Goal: Task Accomplishment & Management: Use online tool/utility

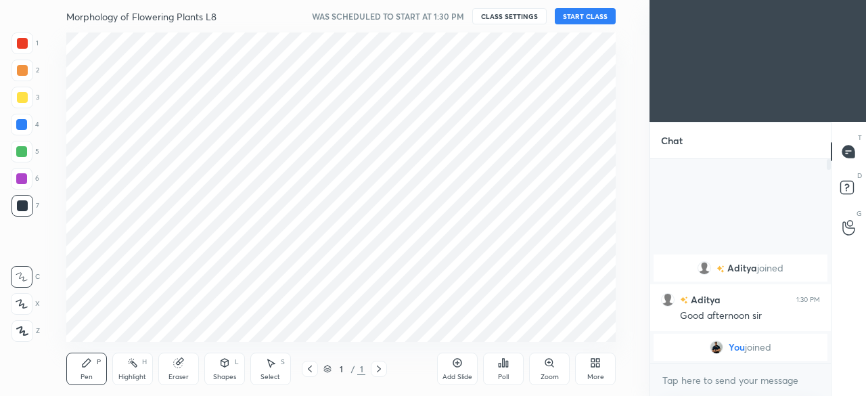
scroll to position [67351, 67065]
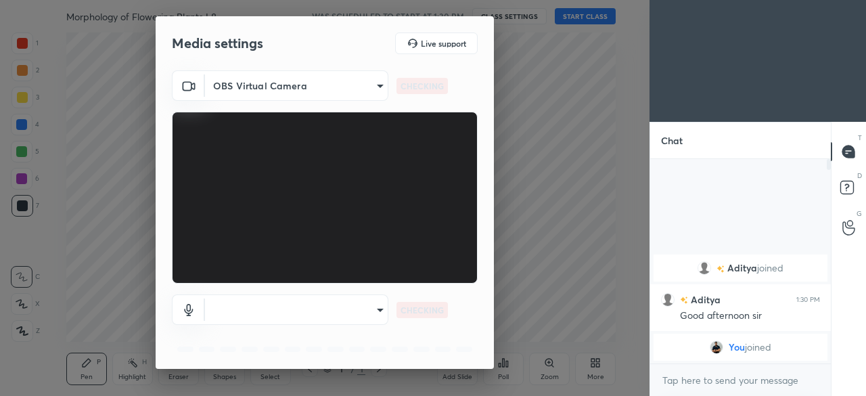
click at [371, 314] on body "1 2 3 4 5 6 7 C X Z C X Z E E Erase all H H Morphology of Flowering Plants L8 W…" at bounding box center [433, 198] width 866 height 396
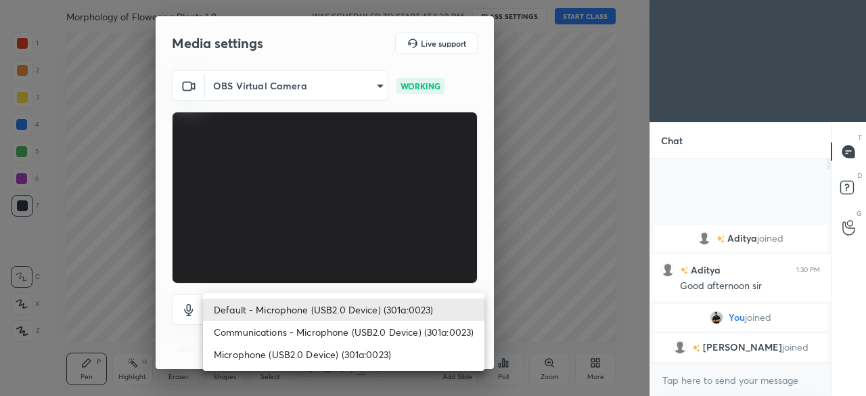
click at [302, 358] on li "Microphone (USB2.0 Device) (301a:0023)" at bounding box center [343, 354] width 281 height 22
type input "8c88c13ba37363e68a05074e9c36b64f2801ec021e37c0c9b9d1a985d4450fad"
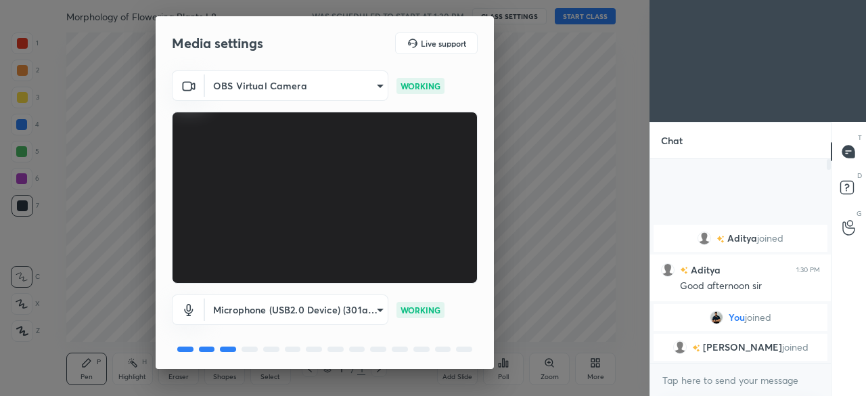
scroll to position [48, 0]
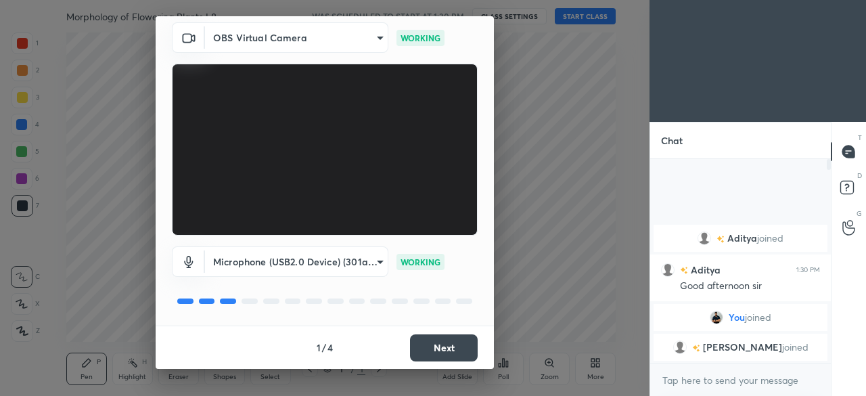
click at [443, 350] on button "Next" at bounding box center [444, 347] width 68 height 27
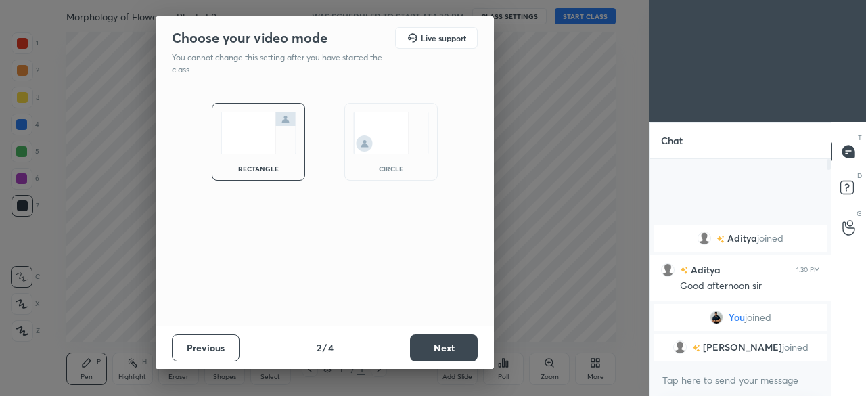
scroll to position [0, 0]
click at [445, 353] on button "Next" at bounding box center [444, 347] width 68 height 27
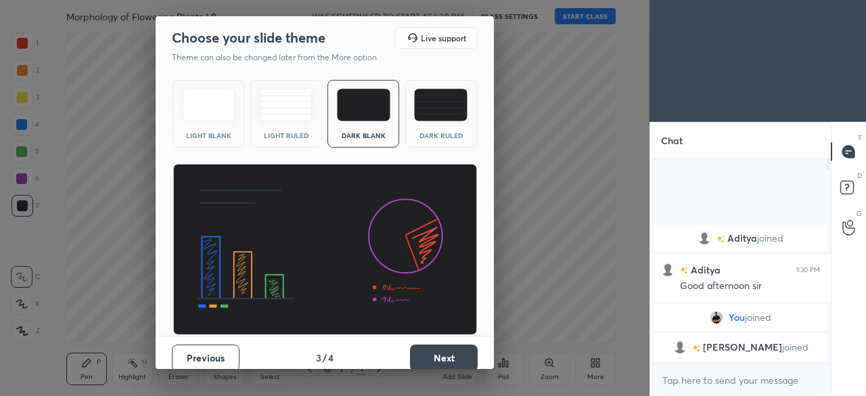
scroll to position [10, 0]
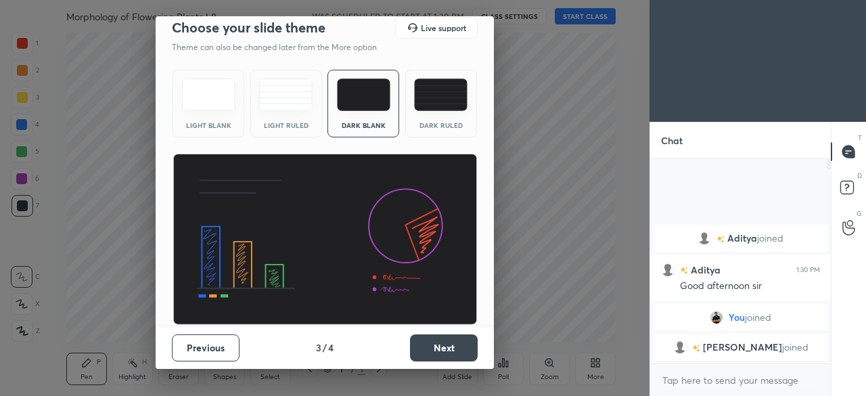
click at [440, 349] on button "Next" at bounding box center [444, 347] width 68 height 27
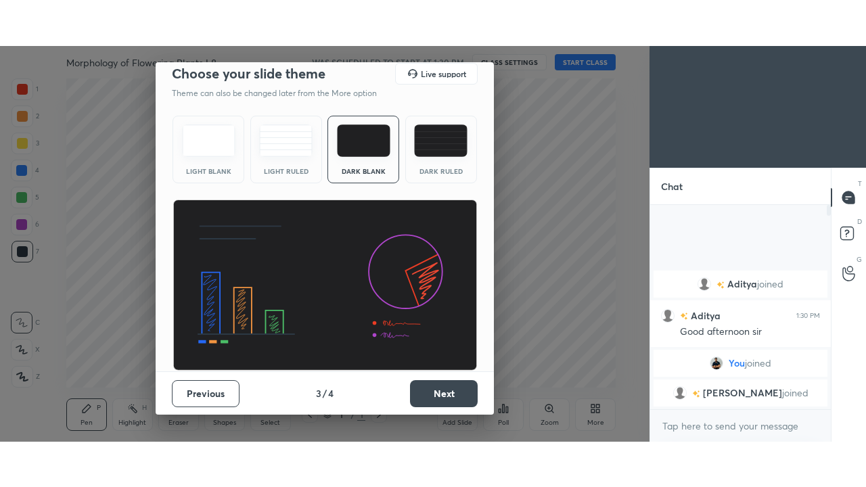
scroll to position [0, 0]
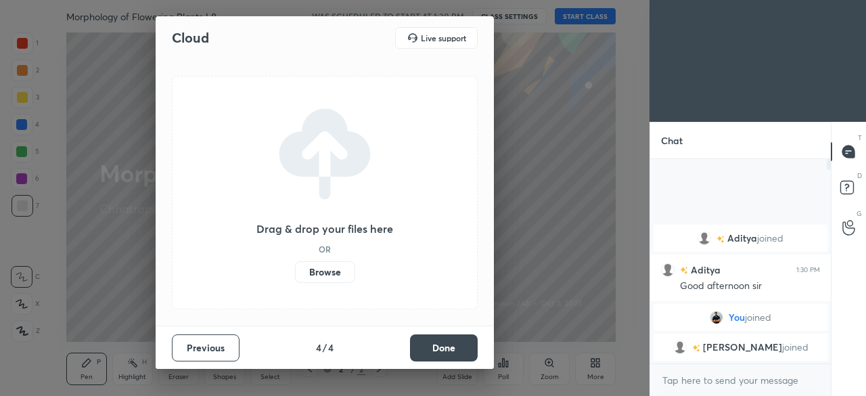
click at [330, 267] on label "Browse" at bounding box center [325, 272] width 60 height 22
click at [295, 267] on input "Browse" at bounding box center [295, 272] width 0 height 22
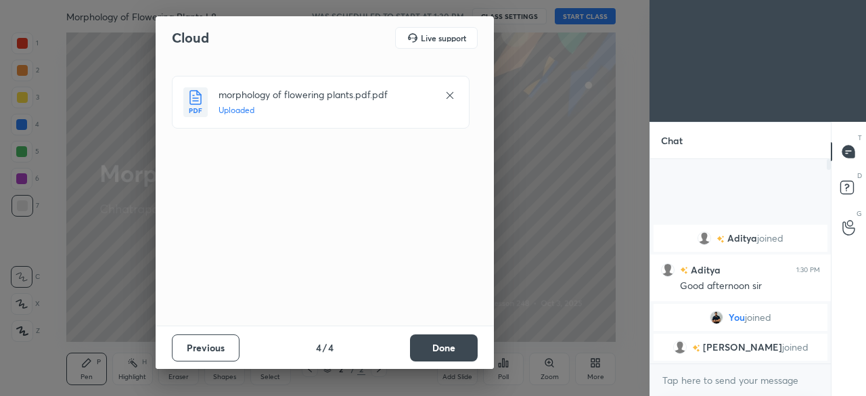
click at [439, 354] on button "Done" at bounding box center [444, 347] width 68 height 27
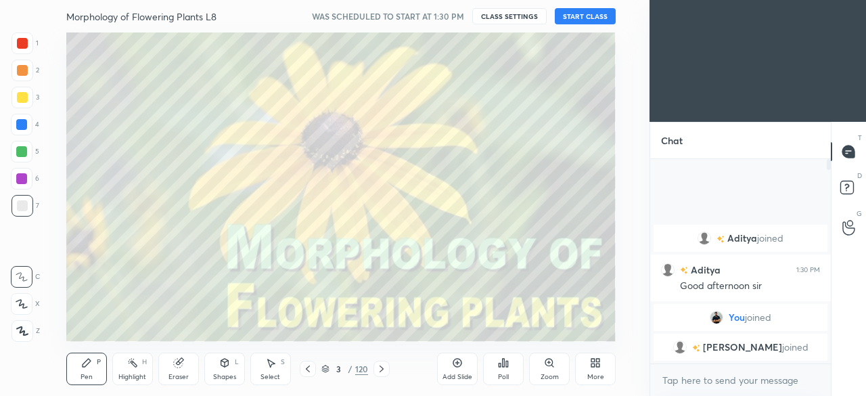
click at [596, 368] on div "More" at bounding box center [595, 369] width 41 height 32
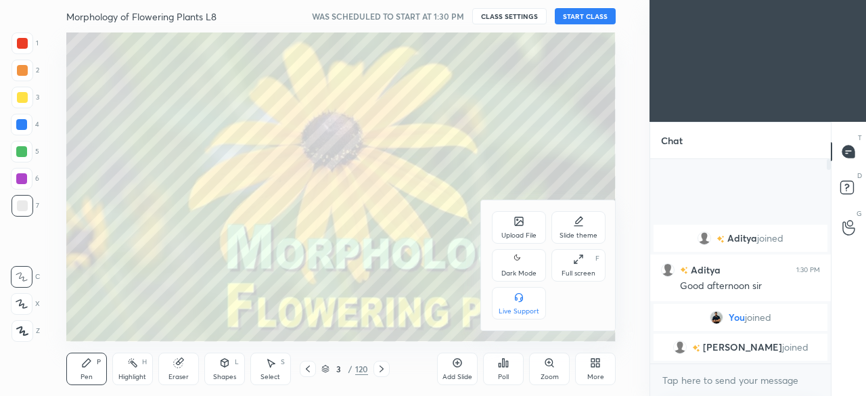
click at [572, 270] on div "Full screen" at bounding box center [579, 273] width 34 height 7
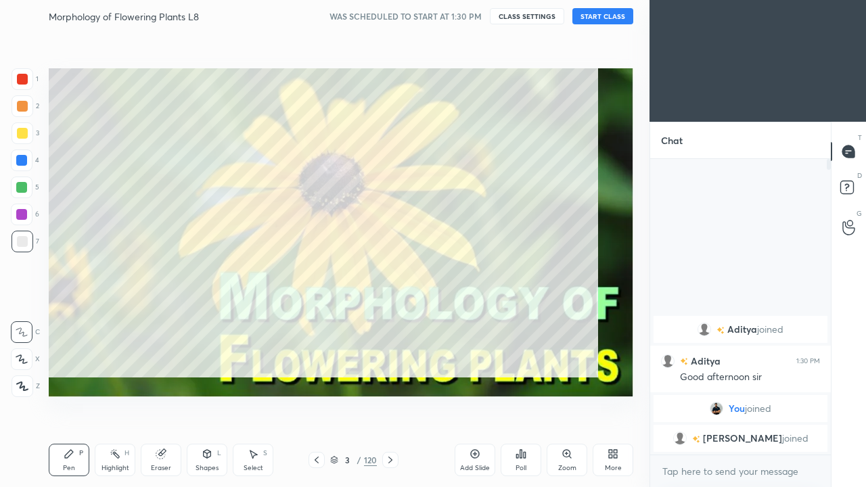
scroll to position [179, 177]
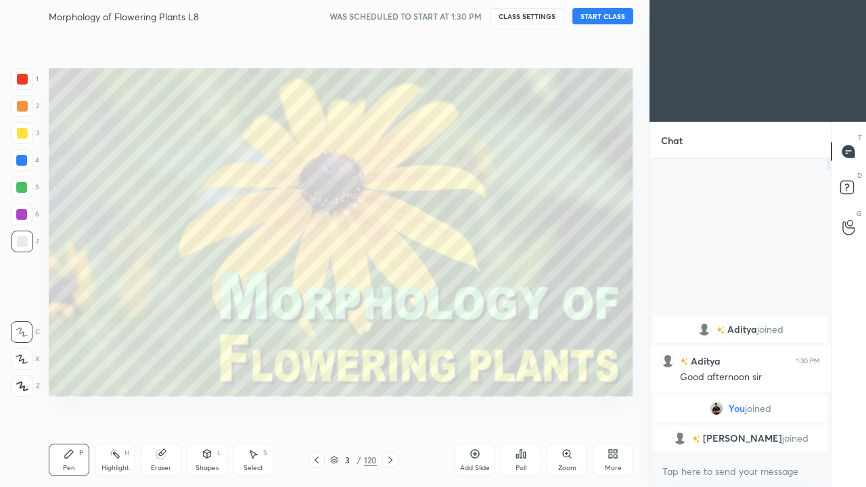
click at [615, 395] on icon at bounding box center [615, 456] width 3 height 3
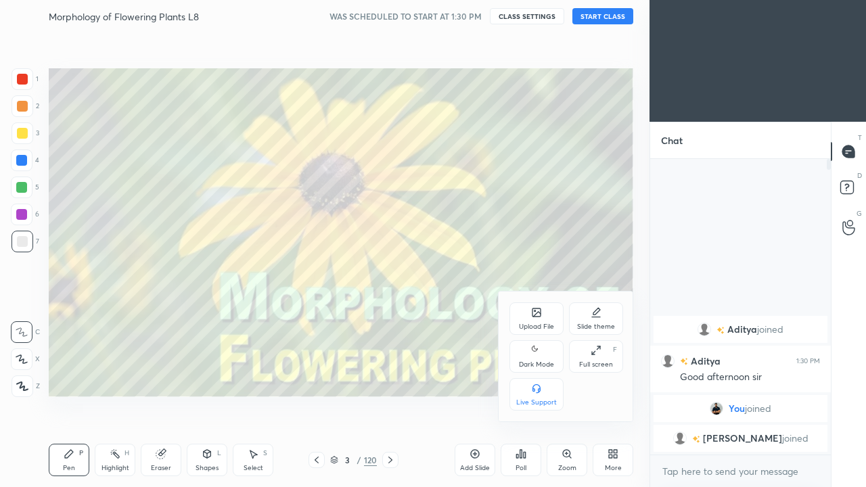
click at [526, 357] on div "Dark Mode" at bounding box center [536, 356] width 54 height 32
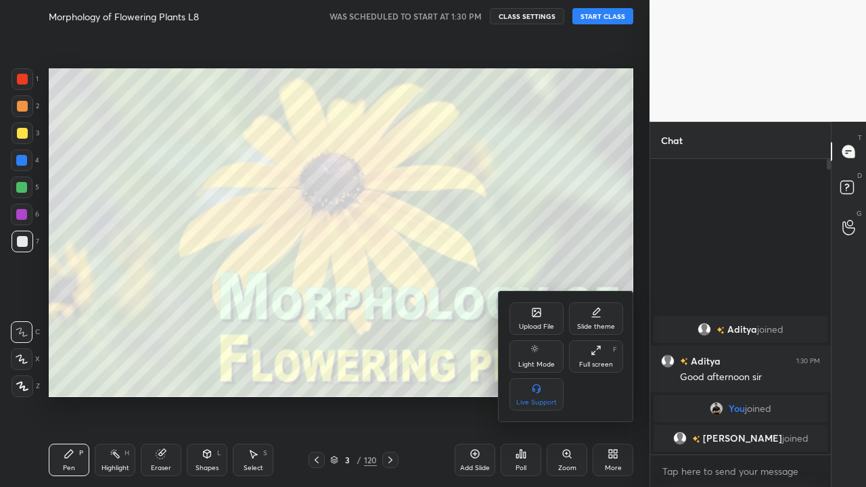
click at [268, 347] on div at bounding box center [433, 243] width 866 height 487
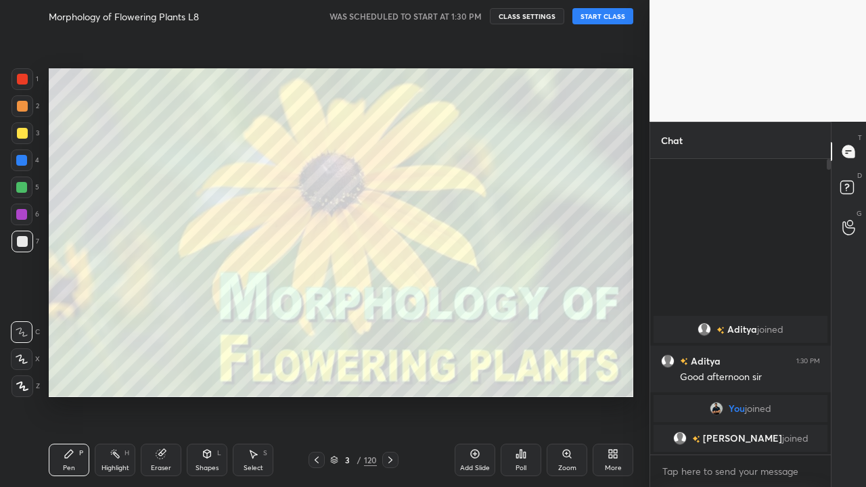
click at [335, 395] on icon at bounding box center [334, 460] width 8 height 8
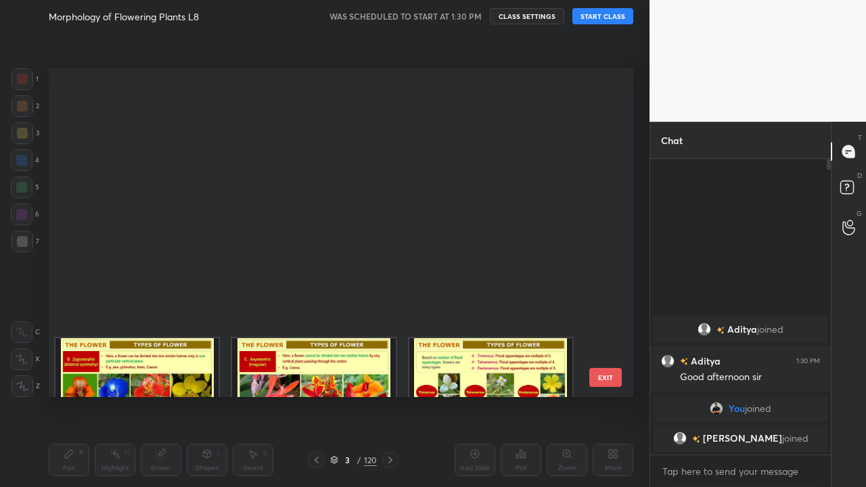
scroll to position [2001, 0]
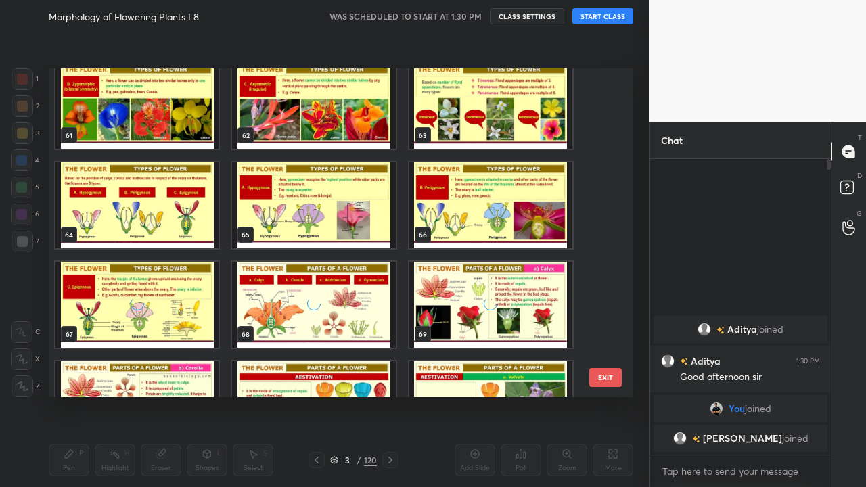
click at [157, 225] on img "grid" at bounding box center [136, 205] width 163 height 86
click at [272, 208] on img "grid" at bounding box center [313, 205] width 163 height 86
click at [281, 213] on img "grid" at bounding box center [313, 205] width 163 height 86
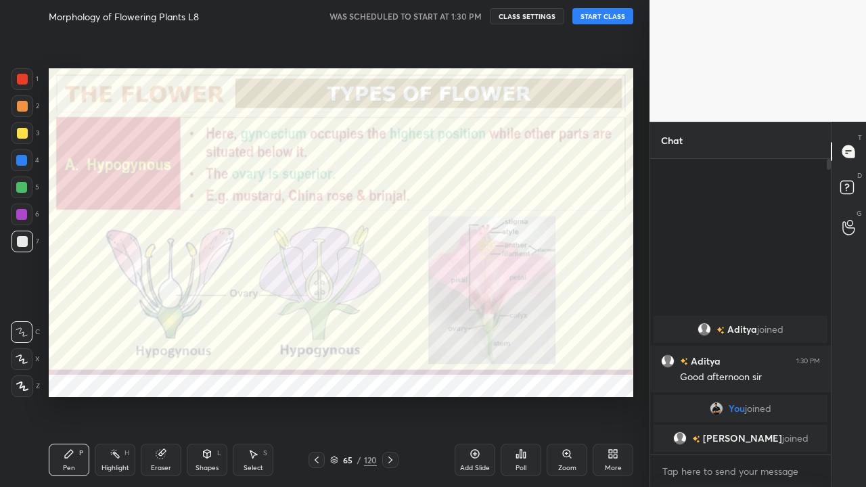
click at [607, 20] on button "START CLASS" at bounding box center [602, 16] width 61 height 16
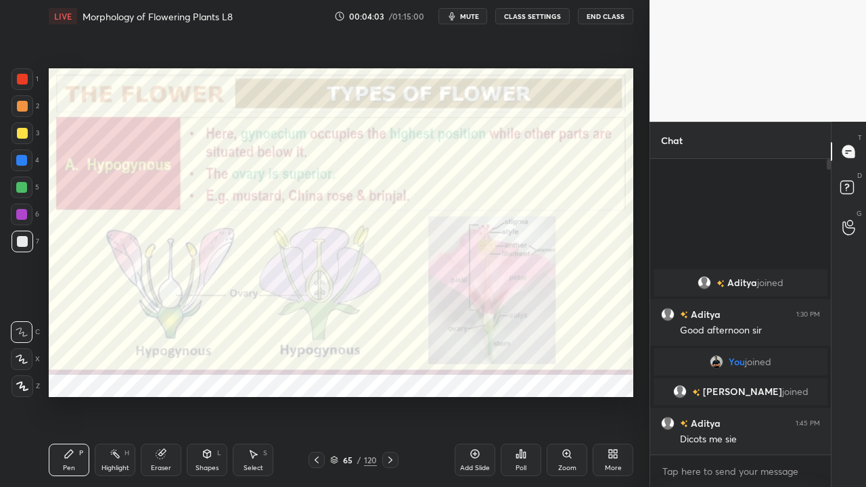
click at [18, 160] on div at bounding box center [21, 160] width 11 height 11
click at [23, 382] on icon at bounding box center [22, 386] width 12 height 9
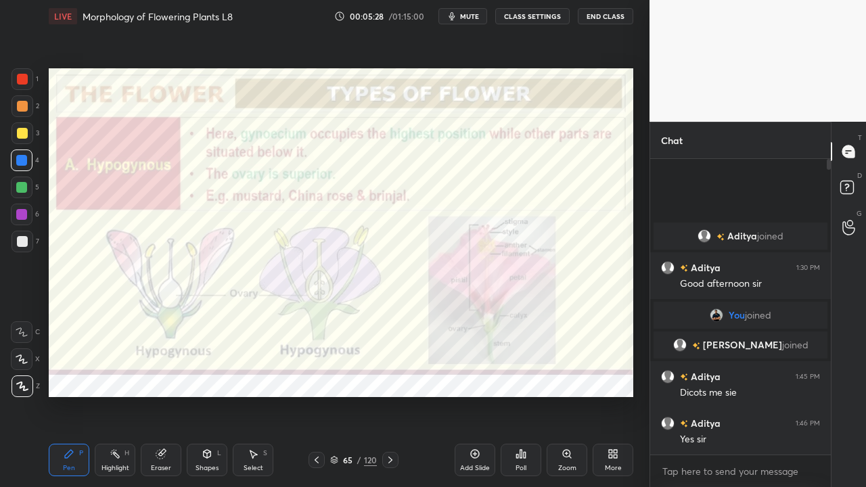
click at [390, 395] on icon at bounding box center [390, 460] width 11 height 11
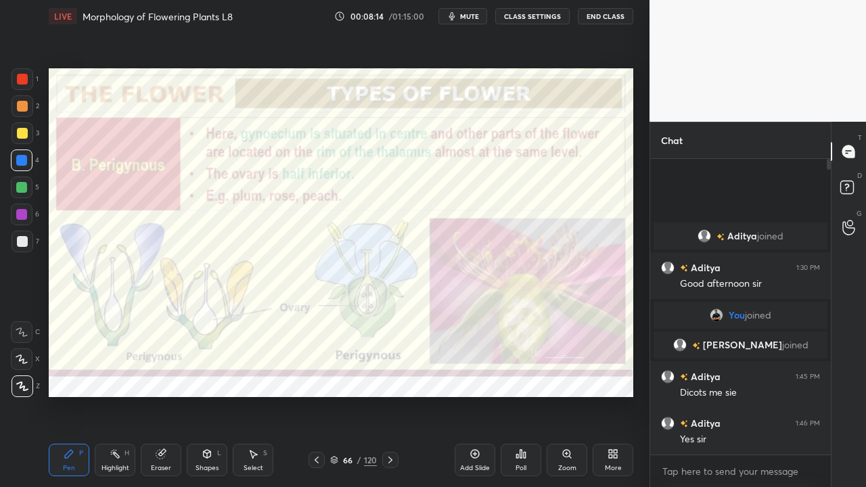
click at [390, 395] on icon at bounding box center [390, 460] width 11 height 11
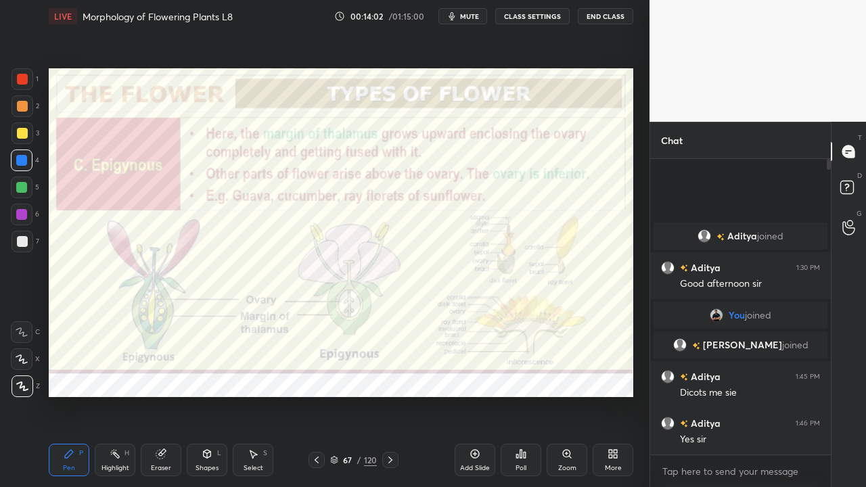
click at [388, 395] on icon at bounding box center [390, 460] width 4 height 7
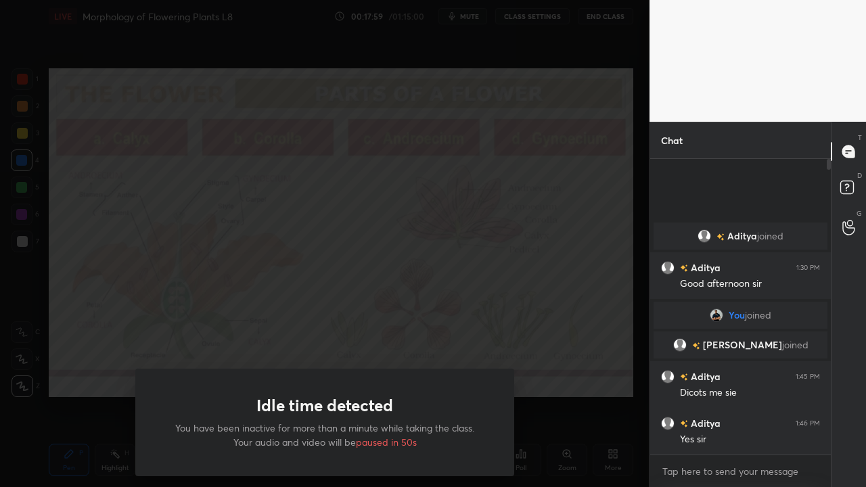
click at [78, 361] on div "Idle time detected You have been inactive for more than a minute while taking t…" at bounding box center [325, 243] width 650 height 487
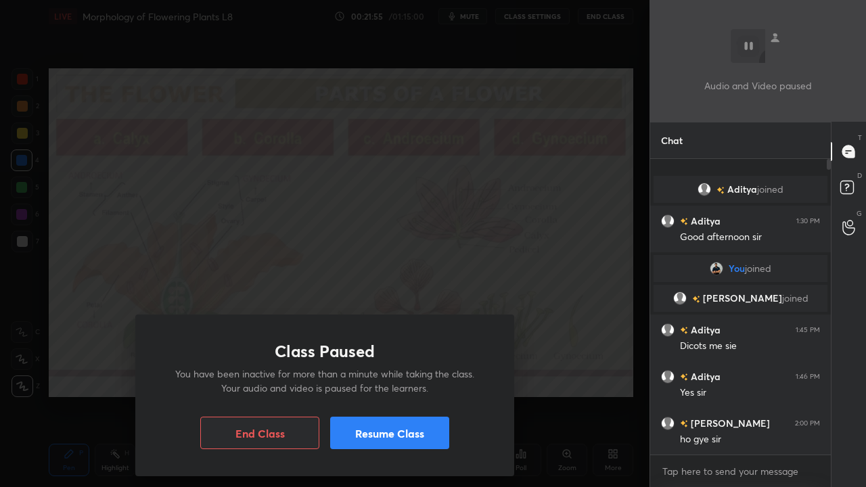
click at [417, 395] on button "Resume Class" at bounding box center [389, 433] width 119 height 32
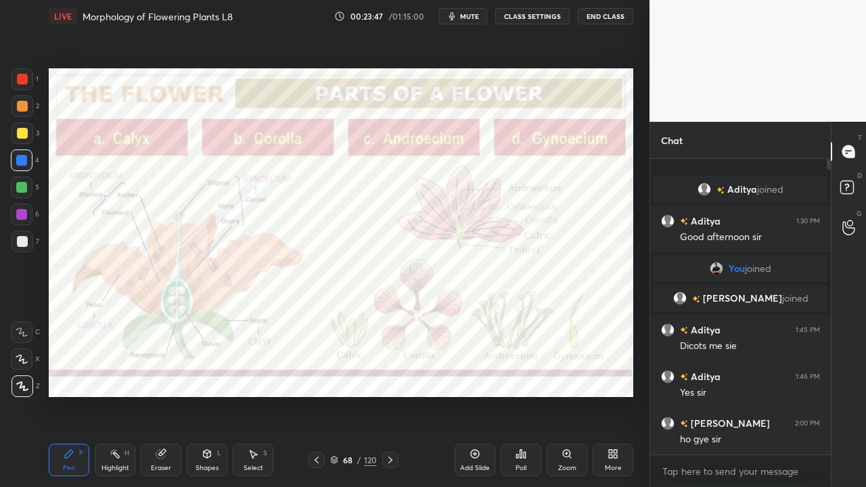
click at [391, 395] on icon at bounding box center [390, 460] width 4 height 7
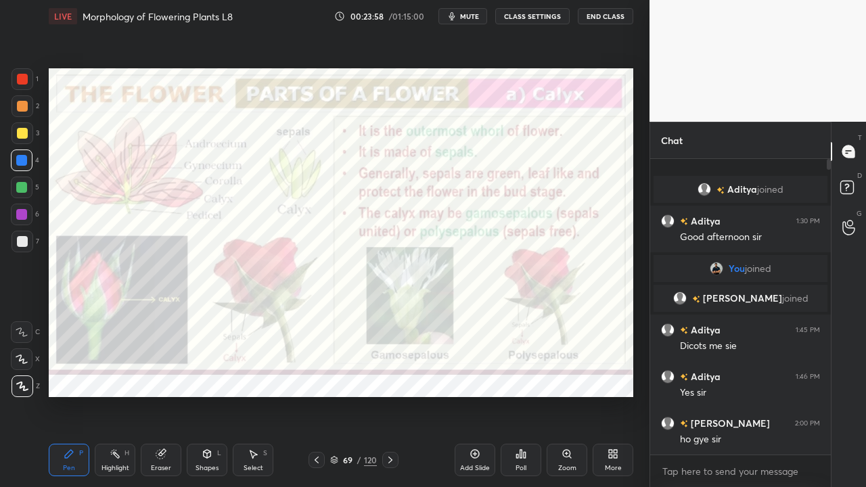
click at [389, 395] on icon at bounding box center [390, 460] width 11 height 11
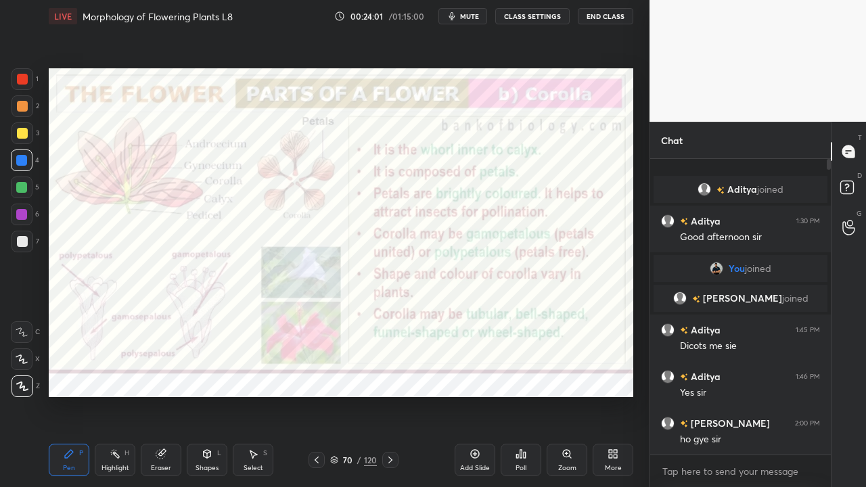
click at [390, 395] on icon at bounding box center [390, 460] width 11 height 11
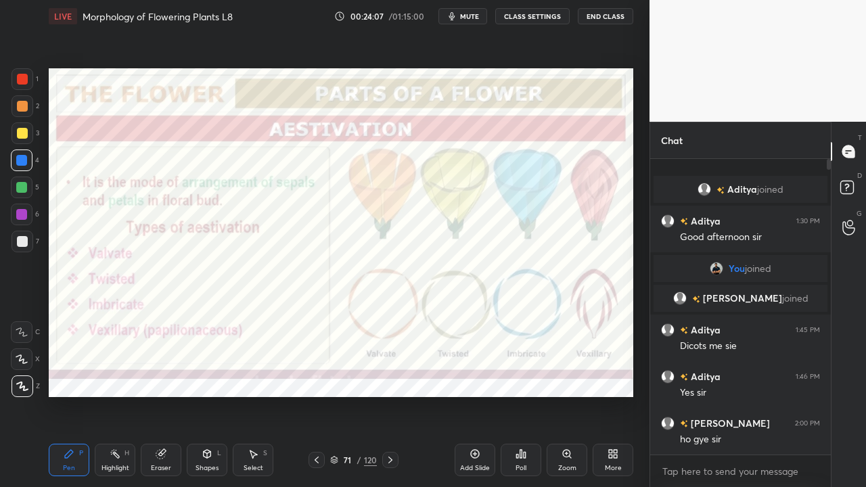
click at [390, 395] on div at bounding box center [390, 460] width 16 height 16
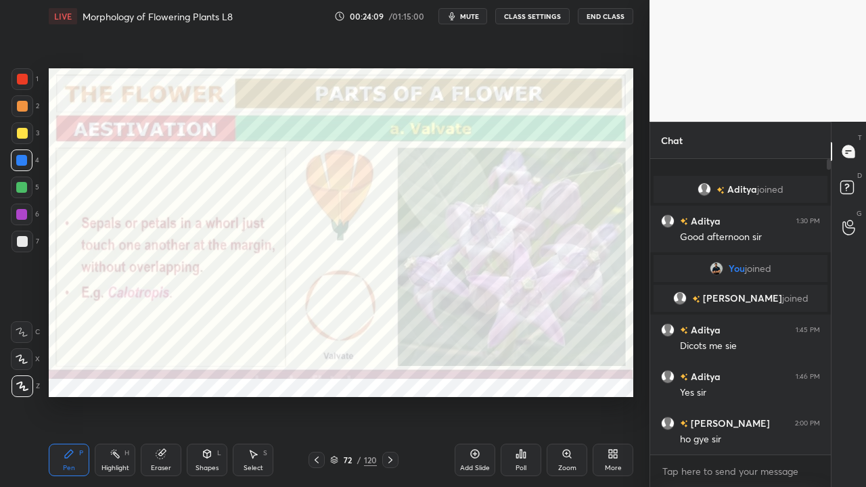
click at [393, 395] on div at bounding box center [390, 460] width 16 height 16
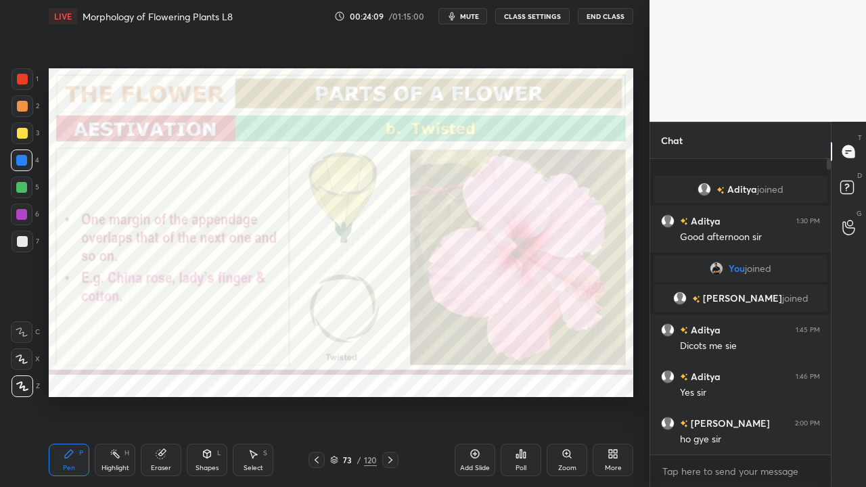
click at [390, 395] on icon at bounding box center [390, 460] width 11 height 11
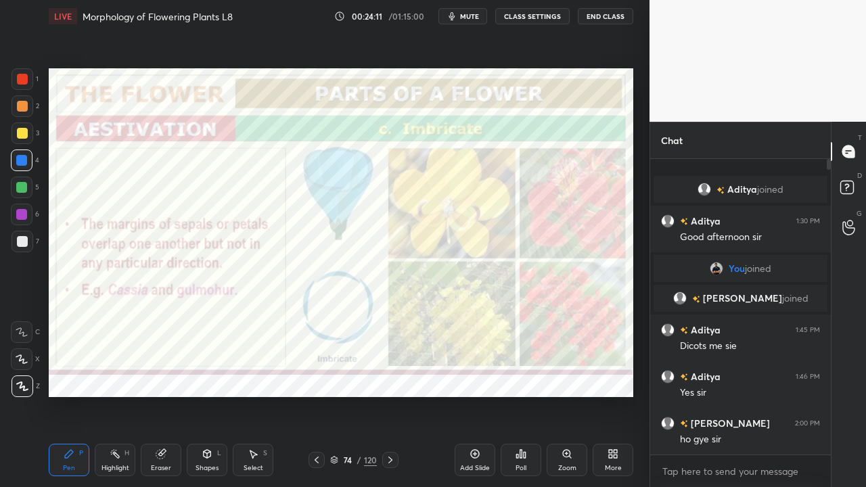
click at [391, 395] on icon at bounding box center [390, 460] width 11 height 11
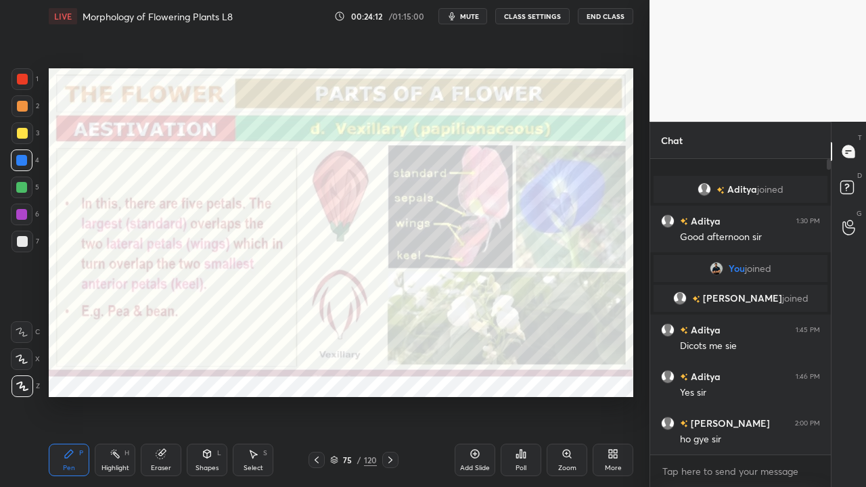
click at [390, 395] on icon at bounding box center [390, 460] width 4 height 7
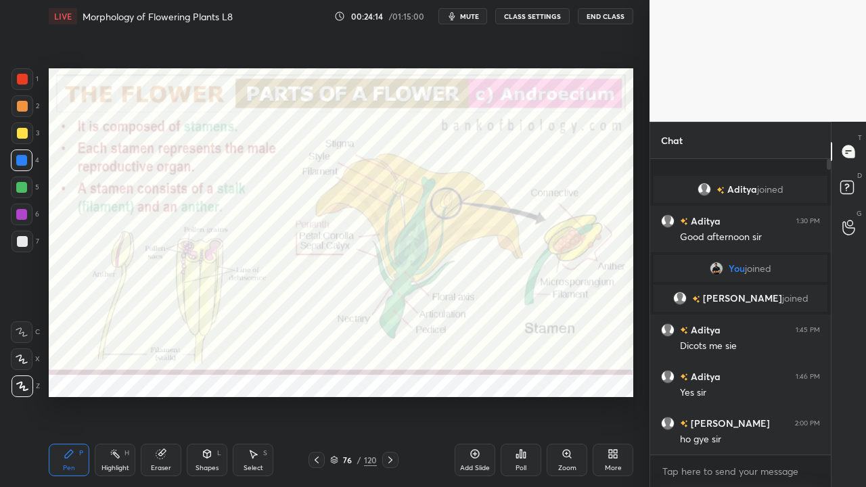
click at [318, 395] on icon at bounding box center [316, 460] width 11 height 11
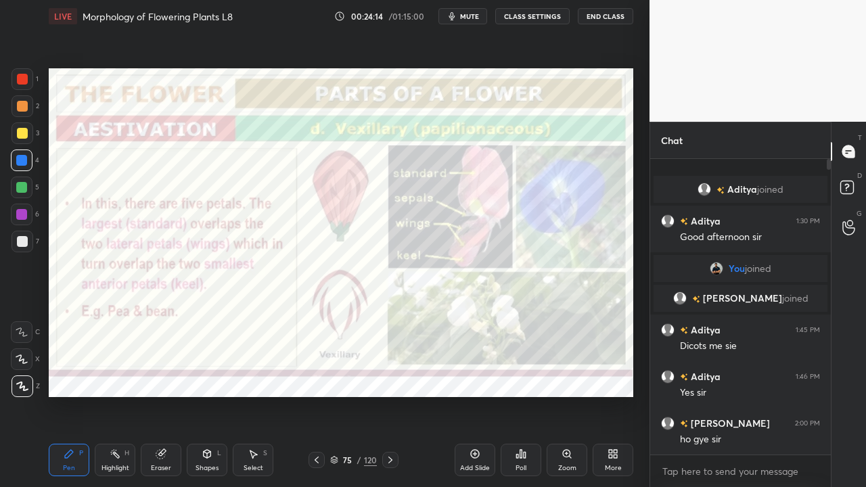
click at [318, 395] on icon at bounding box center [316, 460] width 11 height 11
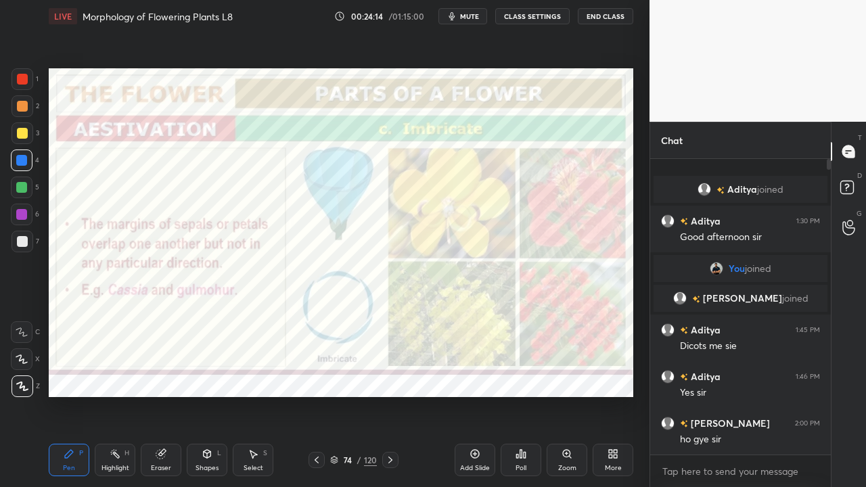
click at [316, 395] on icon at bounding box center [316, 460] width 11 height 11
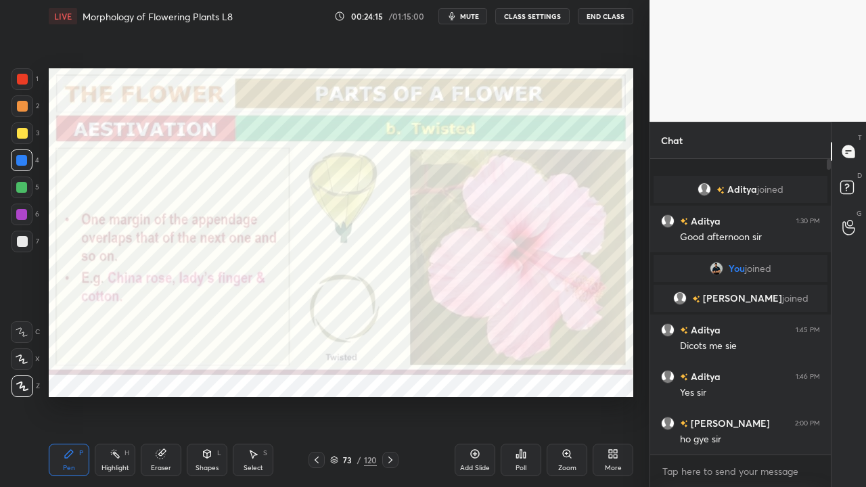
click at [316, 395] on icon at bounding box center [316, 460] width 11 height 11
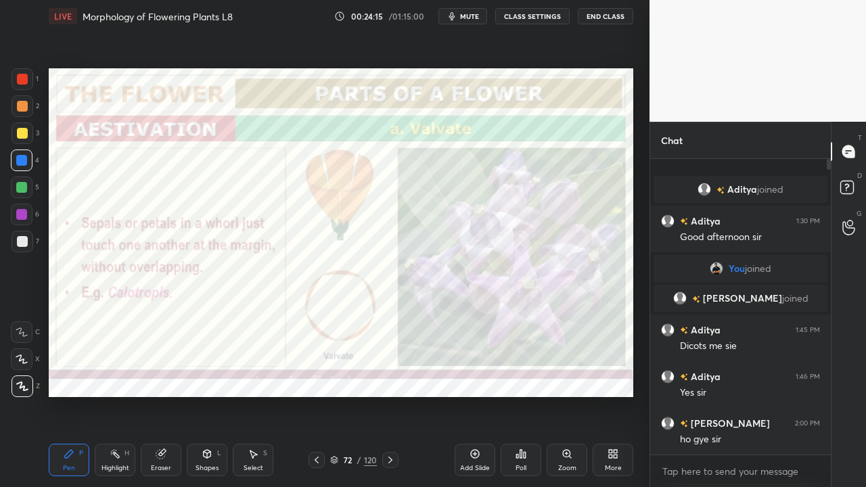
click at [316, 395] on icon at bounding box center [316, 460] width 11 height 11
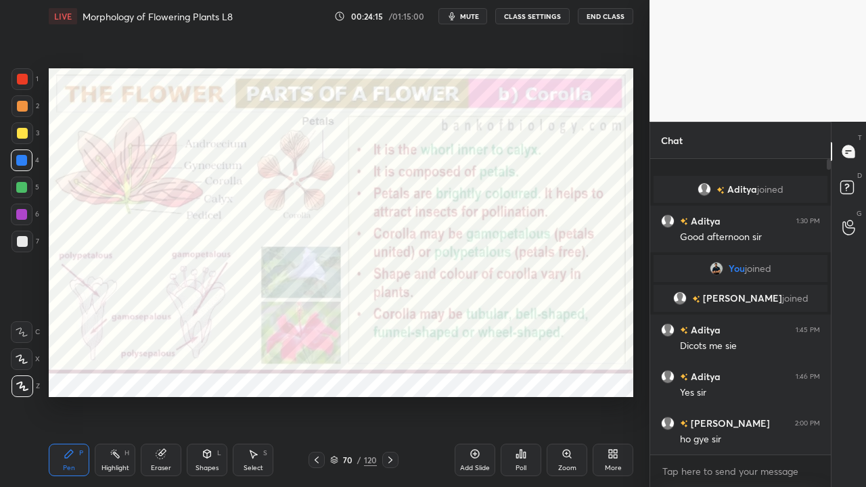
click at [316, 395] on icon at bounding box center [317, 460] width 4 height 7
click at [320, 395] on div at bounding box center [317, 460] width 16 height 16
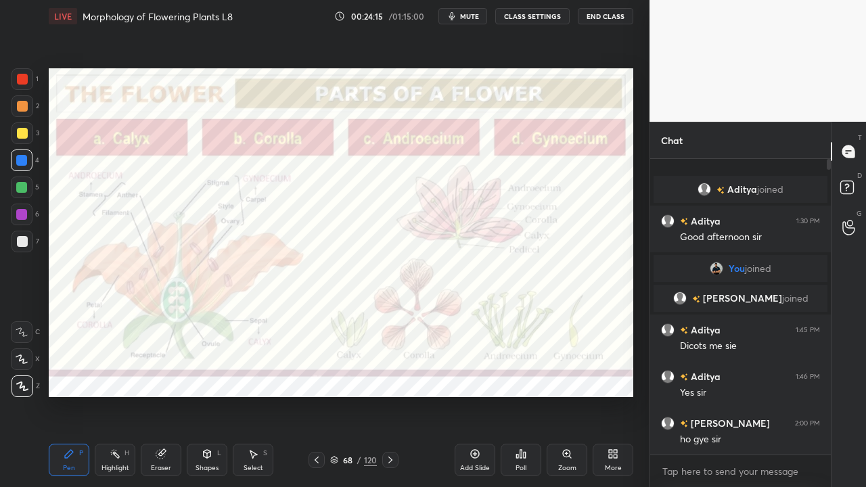
click at [316, 395] on icon at bounding box center [317, 460] width 4 height 7
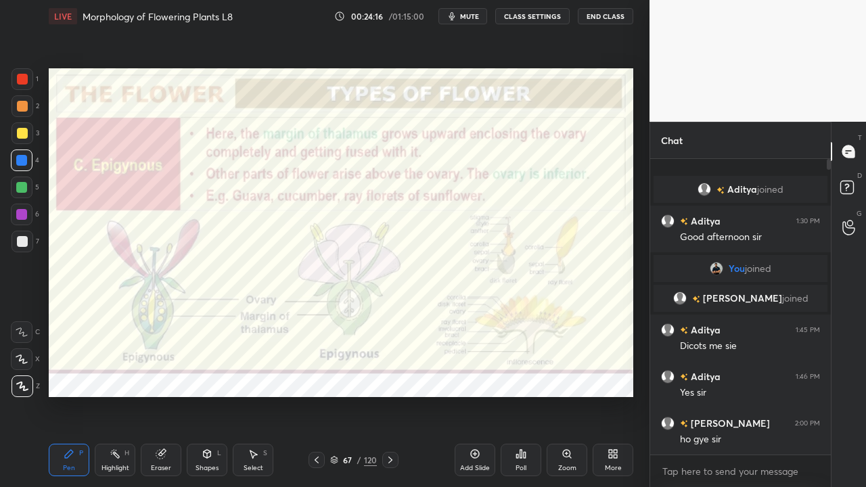
click at [318, 395] on div at bounding box center [317, 460] width 16 height 16
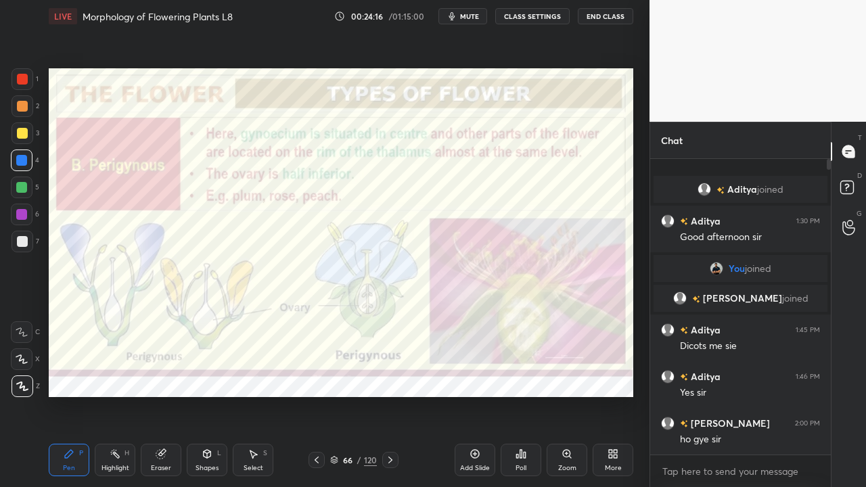
click at [317, 395] on icon at bounding box center [316, 460] width 11 height 11
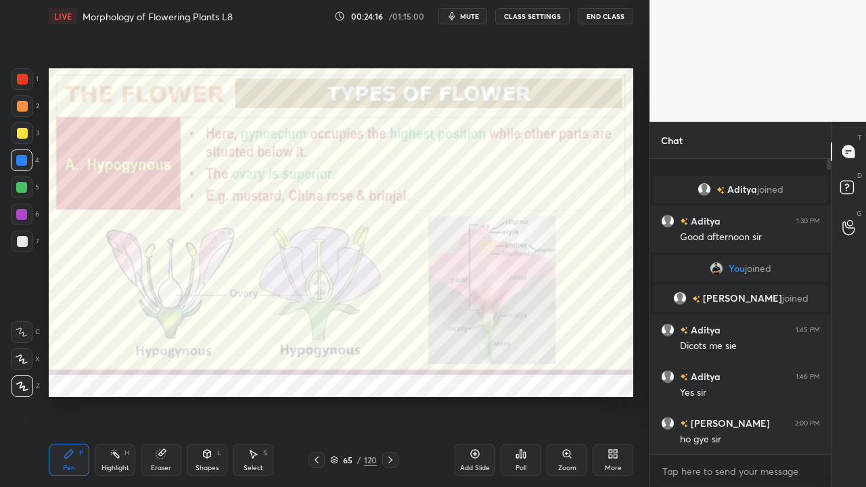
click at [316, 395] on icon at bounding box center [316, 460] width 11 height 11
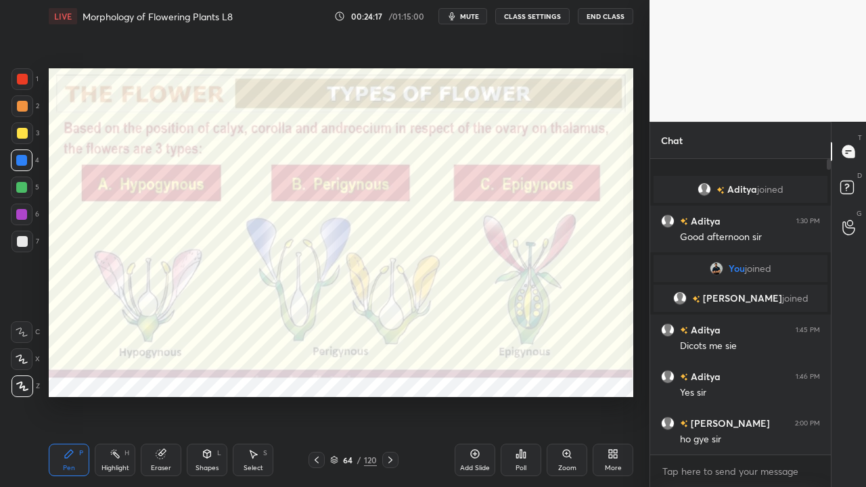
click at [392, 395] on icon at bounding box center [390, 460] width 11 height 11
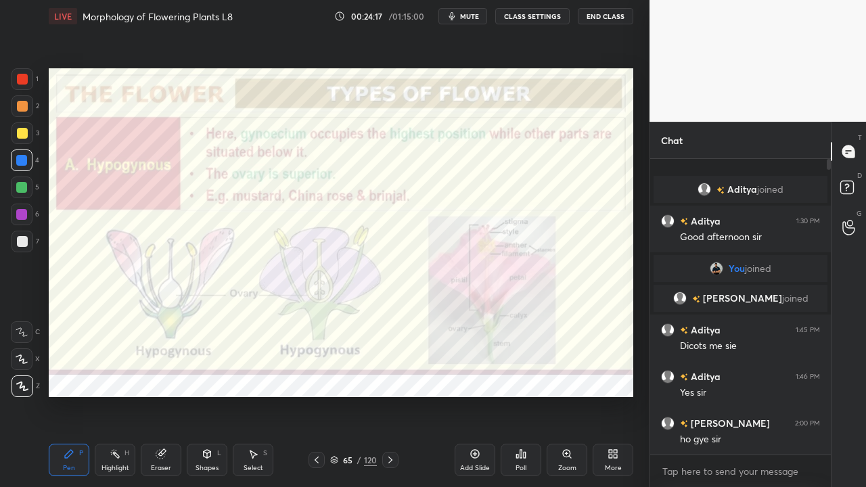
click at [391, 395] on icon at bounding box center [390, 460] width 11 height 11
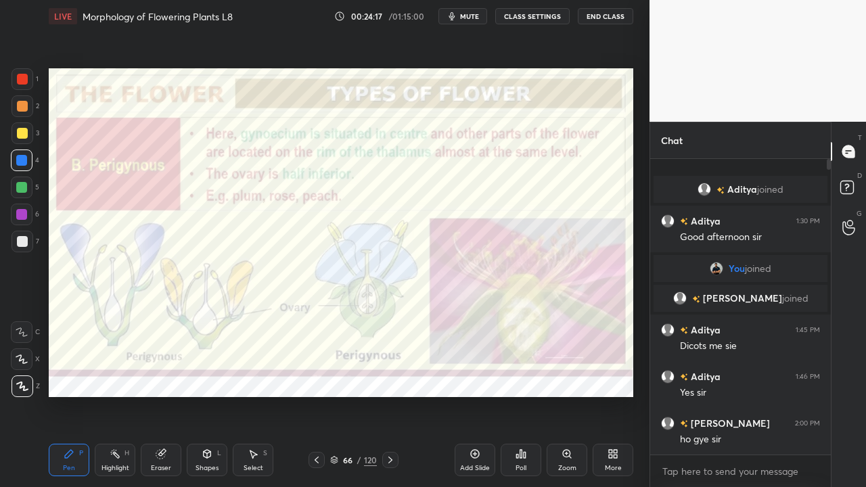
click at [390, 395] on icon at bounding box center [390, 460] width 4 height 7
click at [390, 395] on icon at bounding box center [390, 460] width 11 height 11
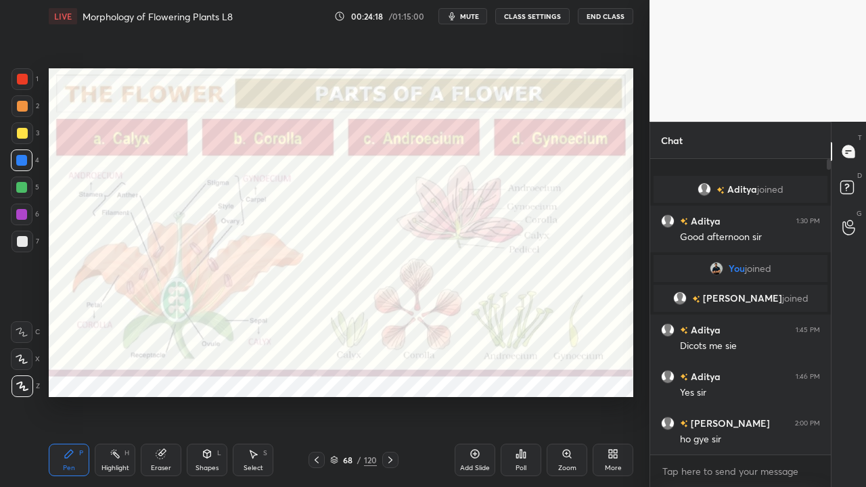
click at [388, 395] on div at bounding box center [390, 460] width 16 height 16
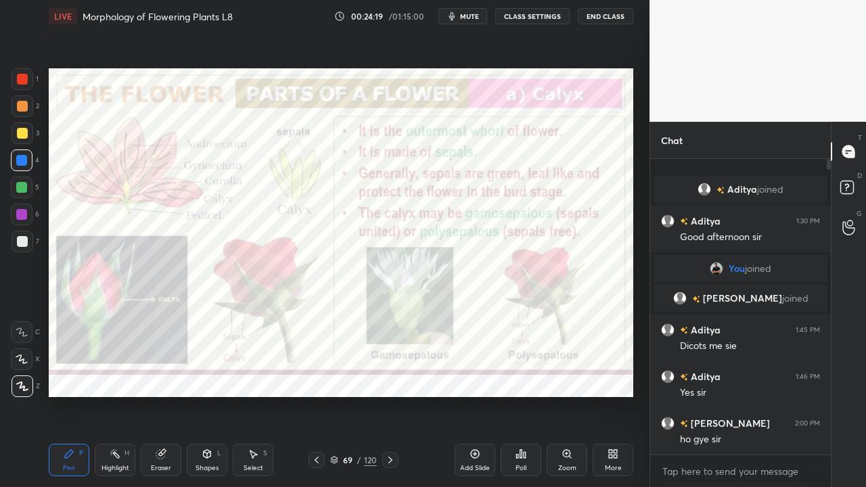
click at [315, 395] on div at bounding box center [317, 460] width 16 height 16
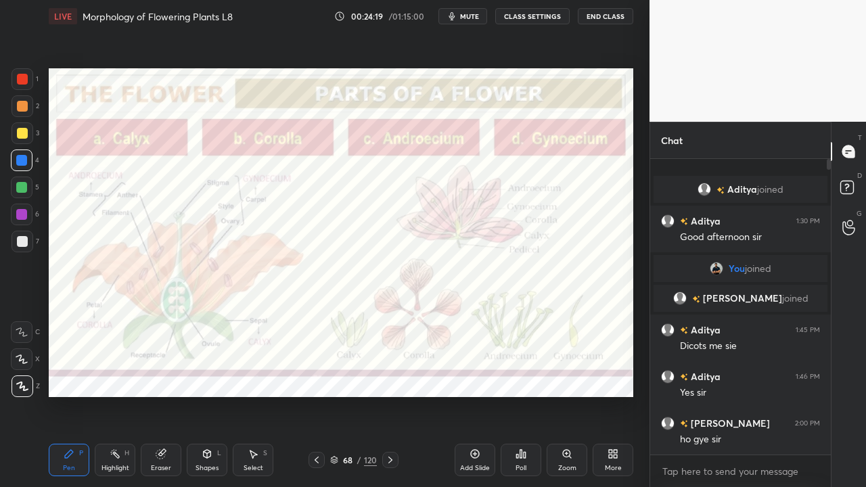
click at [316, 395] on icon at bounding box center [316, 460] width 11 height 11
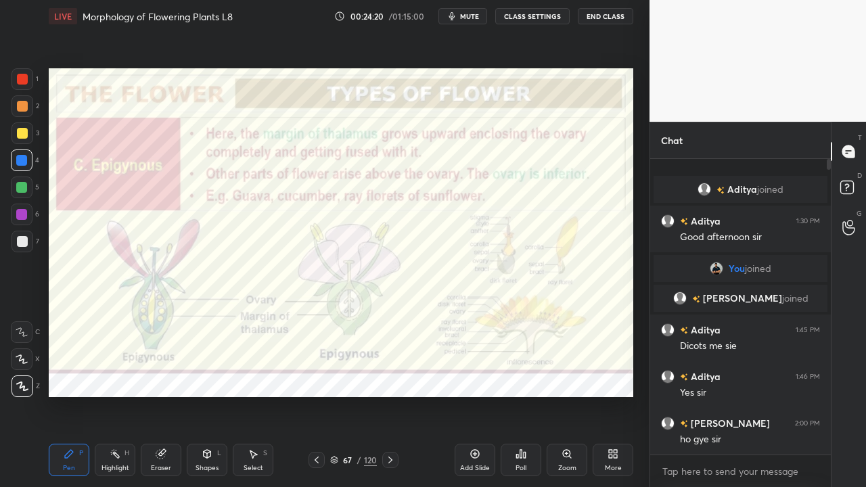
click at [391, 395] on icon at bounding box center [390, 460] width 4 height 7
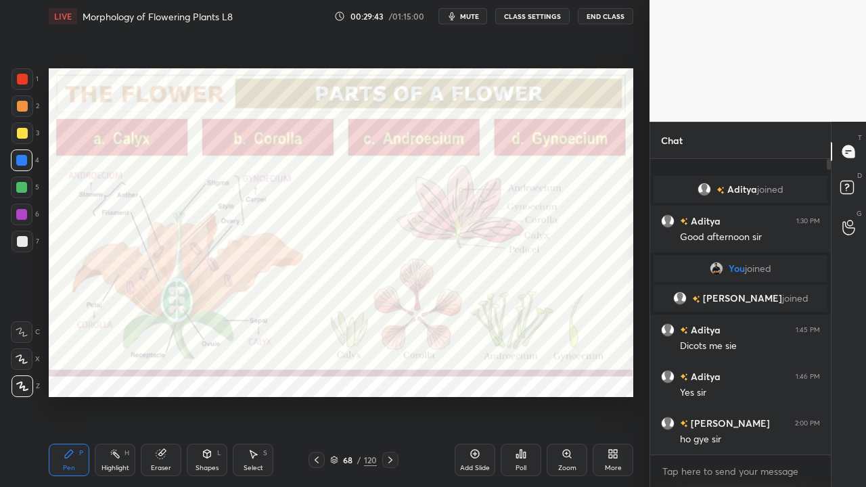
click at [390, 395] on icon at bounding box center [390, 460] width 11 height 11
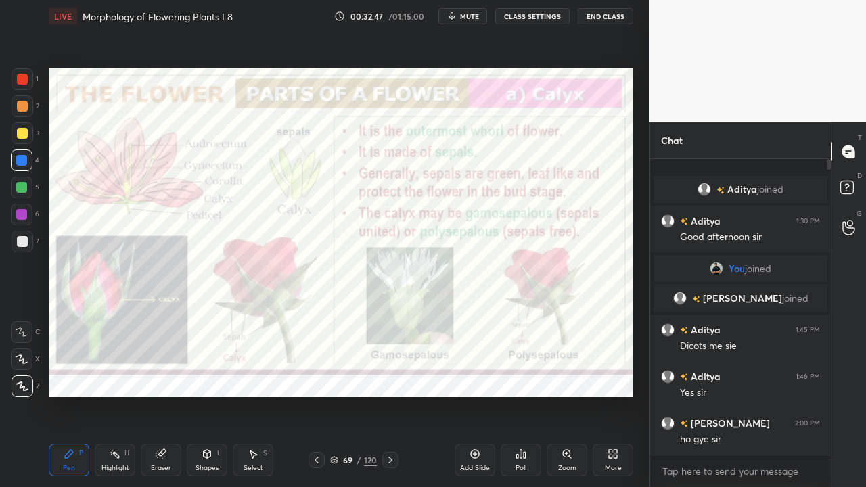
click at [390, 395] on icon at bounding box center [390, 460] width 11 height 11
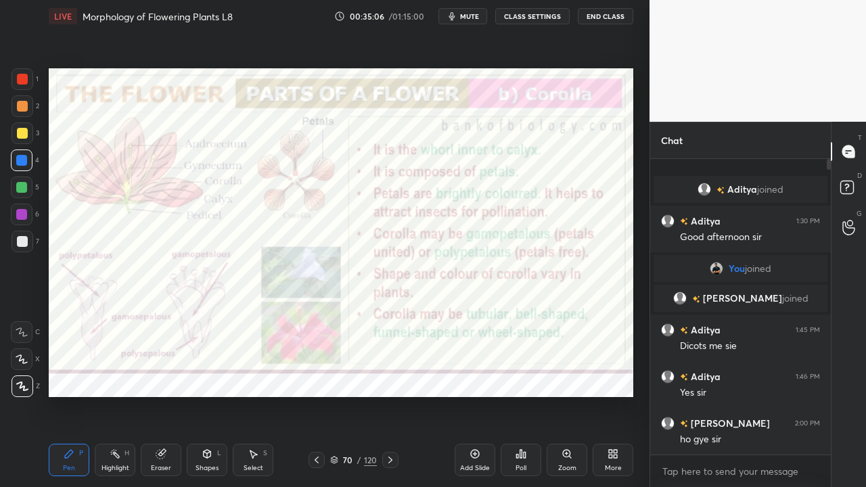
click at [390, 395] on icon at bounding box center [390, 460] width 11 height 11
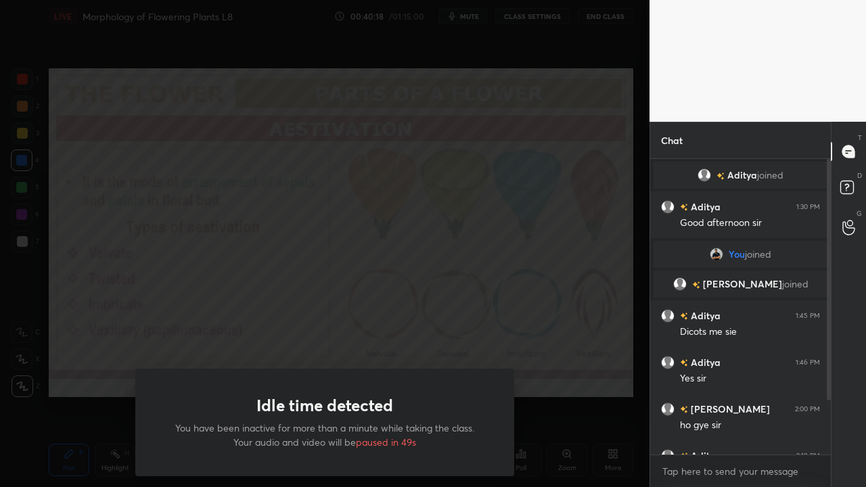
click at [80, 330] on div "Idle time detected You have been inactive for more than a minute while taking t…" at bounding box center [325, 243] width 650 height 487
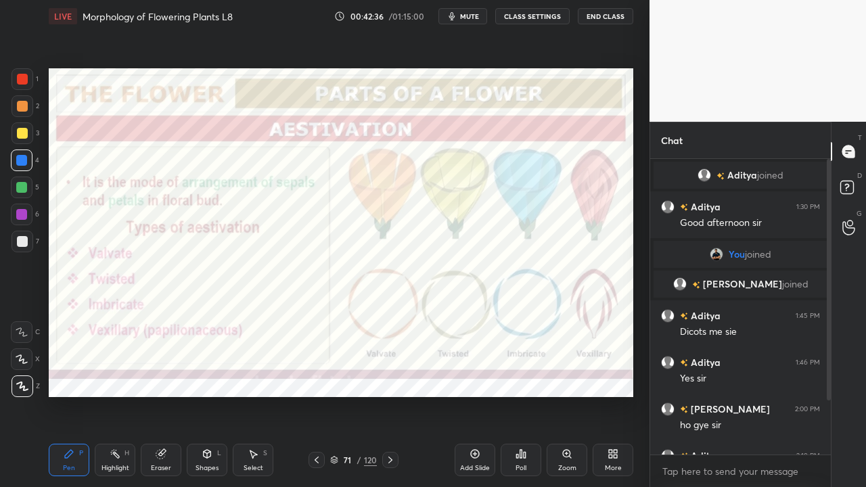
click at [154, 395] on div "Eraser" at bounding box center [161, 468] width 20 height 7
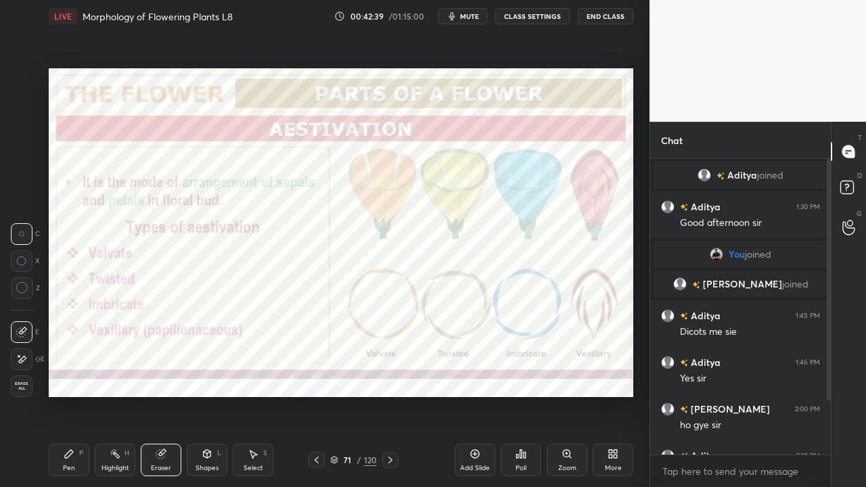
click at [75, 395] on div "Pen P" at bounding box center [69, 460] width 41 height 32
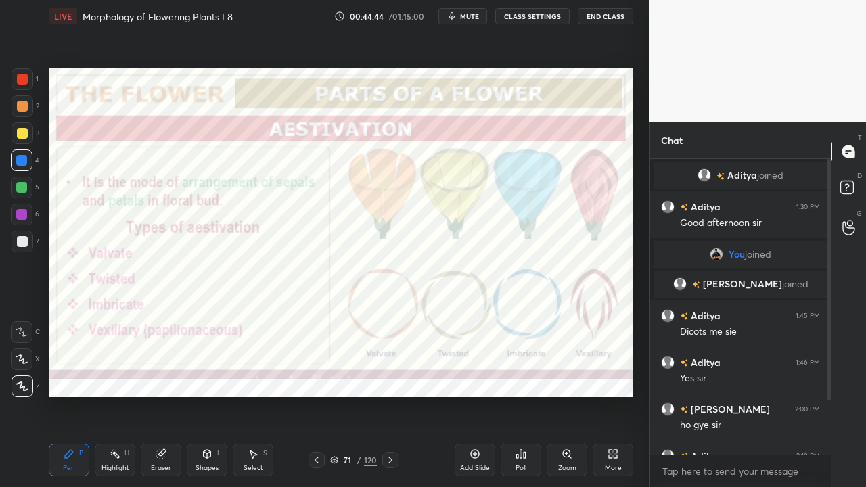
click at [317, 395] on icon at bounding box center [316, 460] width 11 height 11
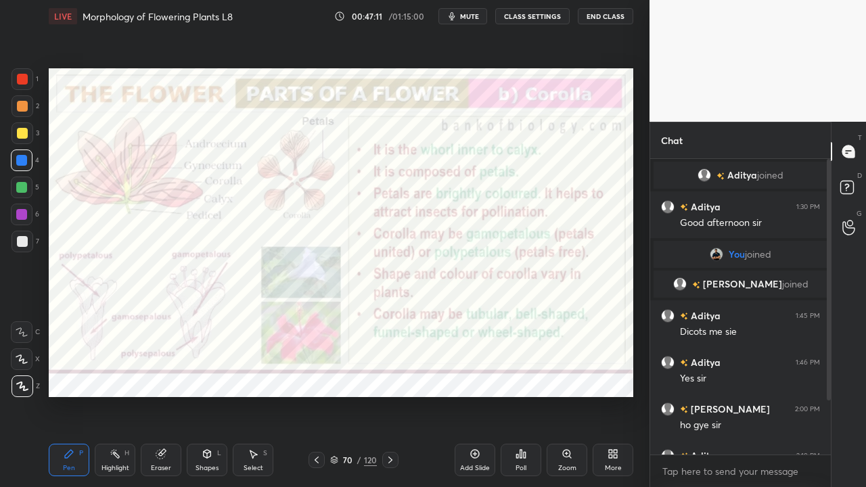
click at [164, 395] on div "Eraser" at bounding box center [161, 468] width 20 height 7
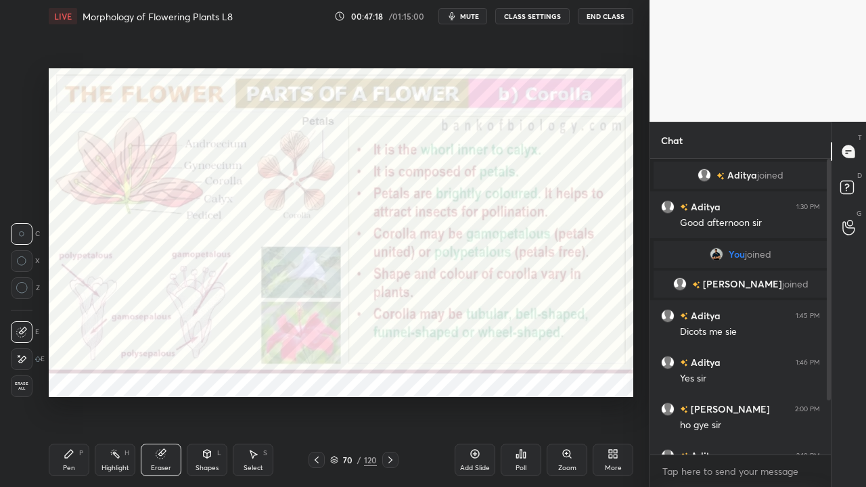
click at [68, 395] on div "Pen" at bounding box center [69, 468] width 12 height 7
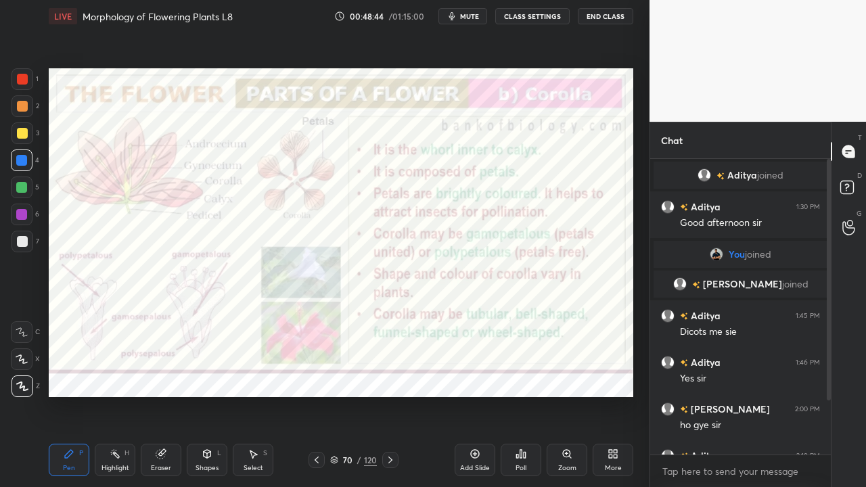
click at [390, 395] on icon at bounding box center [390, 460] width 4 height 7
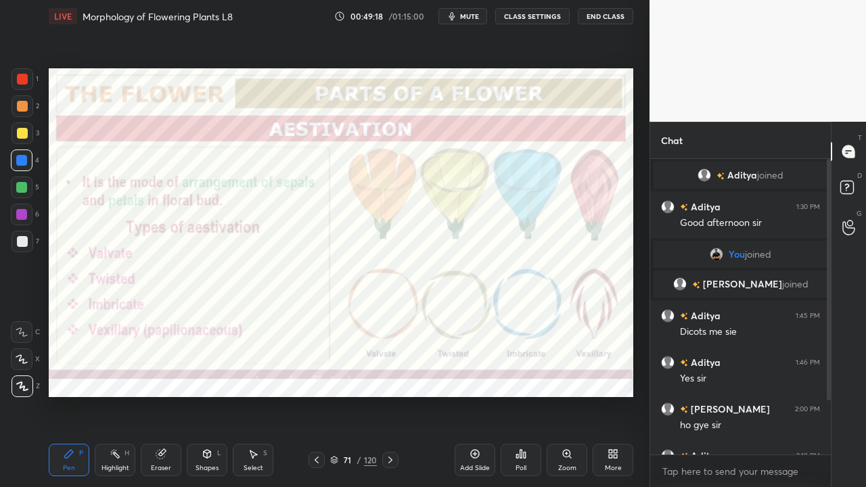
click at [392, 395] on icon at bounding box center [390, 460] width 11 height 11
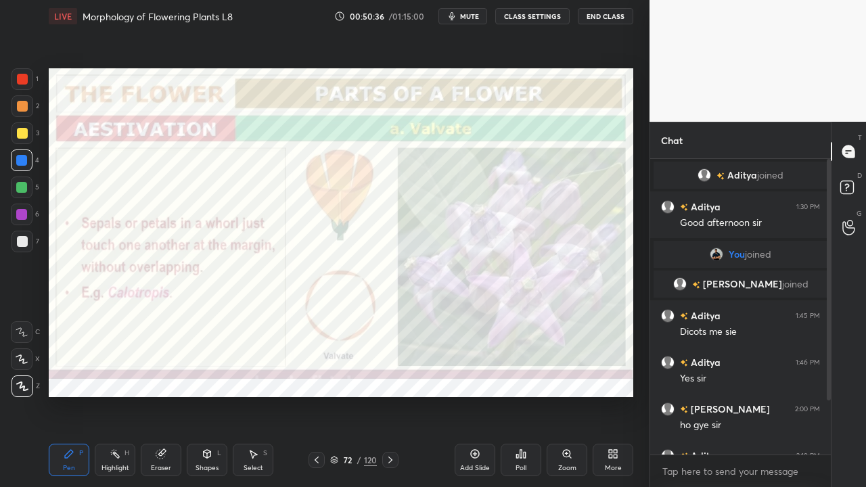
click at [390, 395] on icon at bounding box center [390, 460] width 11 height 11
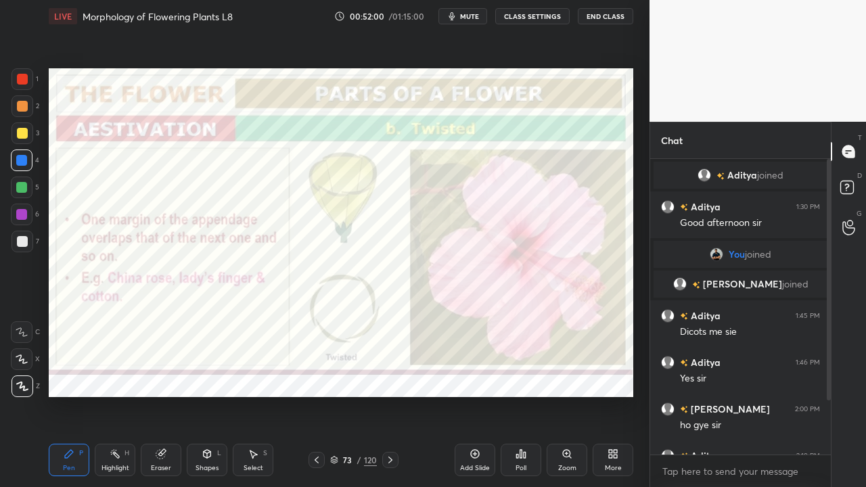
click at [162, 395] on icon at bounding box center [161, 454] width 11 height 11
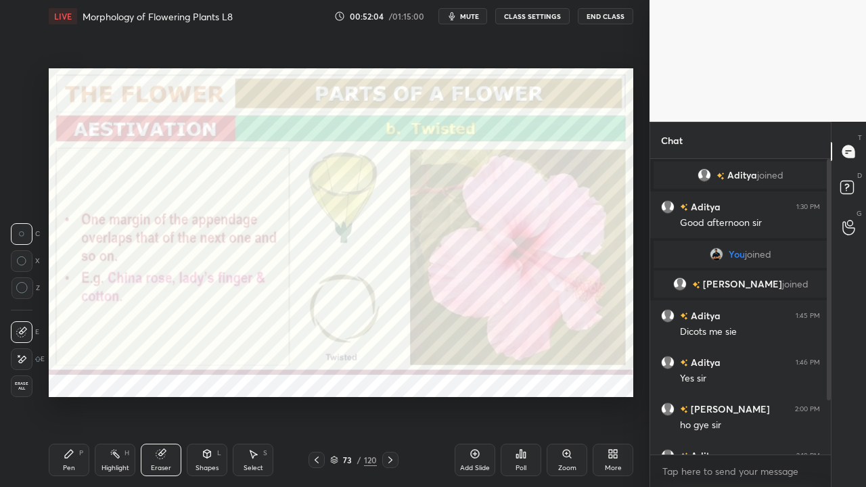
click at [30, 386] on span "Erase all" at bounding box center [22, 386] width 20 height 9
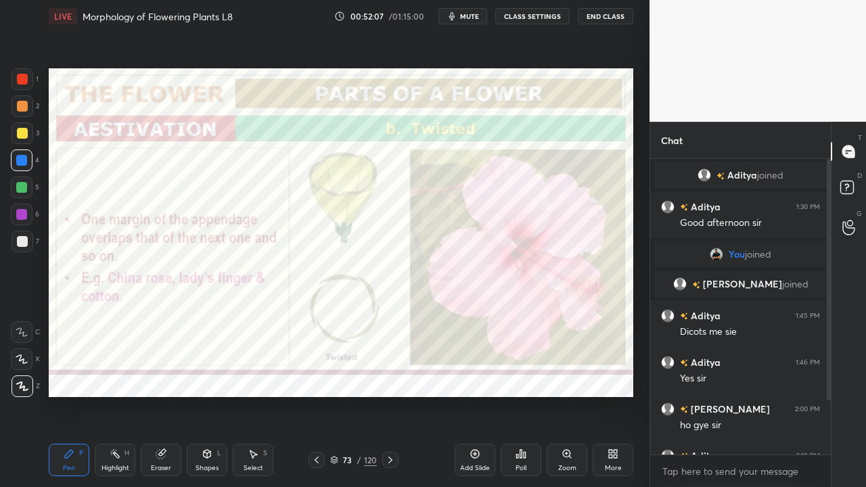
click at [78, 395] on div "Pen P" at bounding box center [69, 460] width 41 height 32
click at [390, 395] on icon at bounding box center [390, 460] width 11 height 11
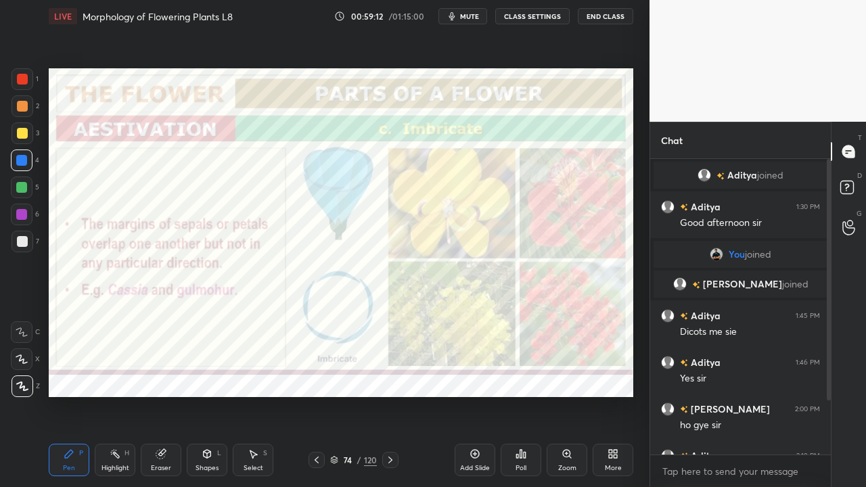
click at [390, 395] on icon at bounding box center [390, 460] width 11 height 11
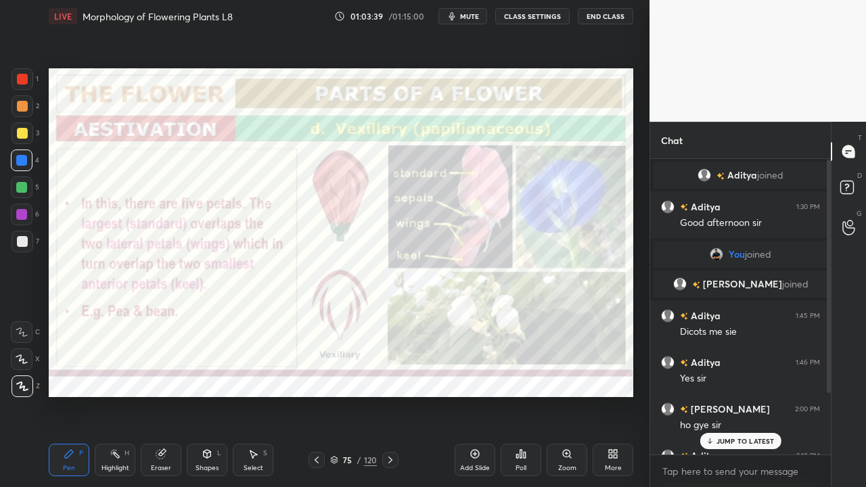
scroll to position [1, 0]
click at [600, 18] on button "End Class" at bounding box center [605, 16] width 55 height 16
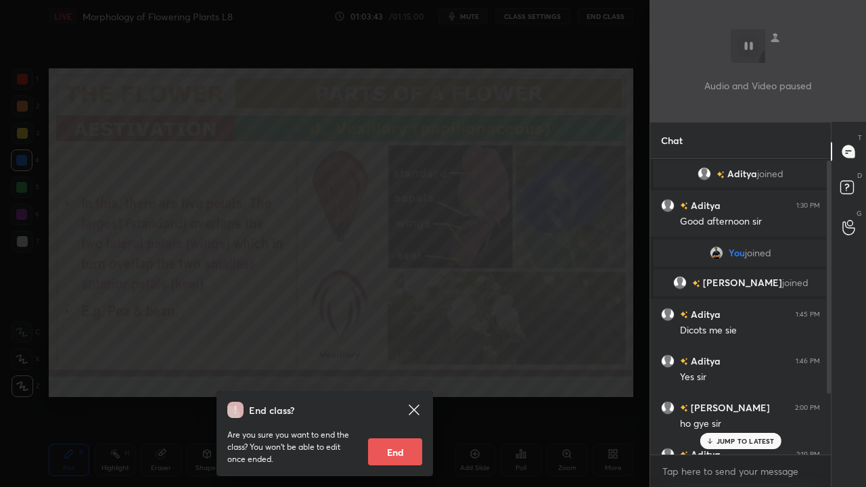
click at [398, 395] on button "End" at bounding box center [395, 451] width 54 height 27
type textarea "x"
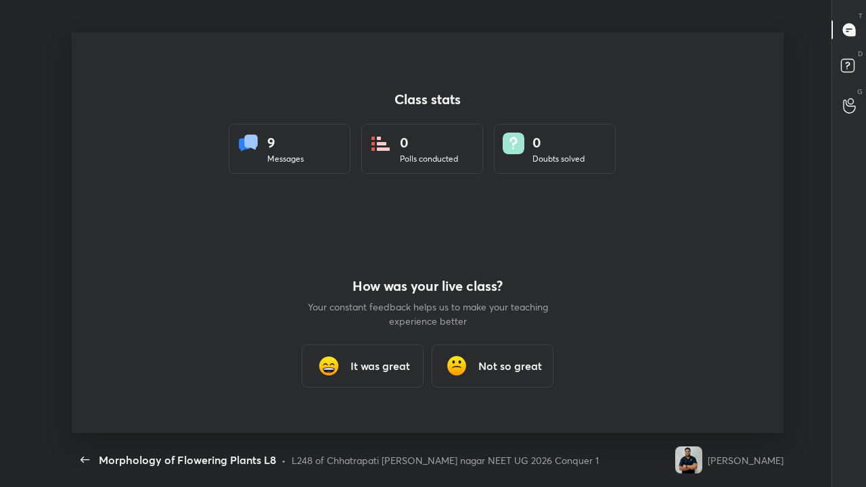
scroll to position [0, 0]
click at [549, 275] on div "How was your live class? Your constant feedback helps us to make your teaching …" at bounding box center [428, 333] width 244 height 200
click at [325, 156] on div "9 Messages" at bounding box center [290, 149] width 122 height 50
click at [466, 354] on img at bounding box center [456, 366] width 27 height 27
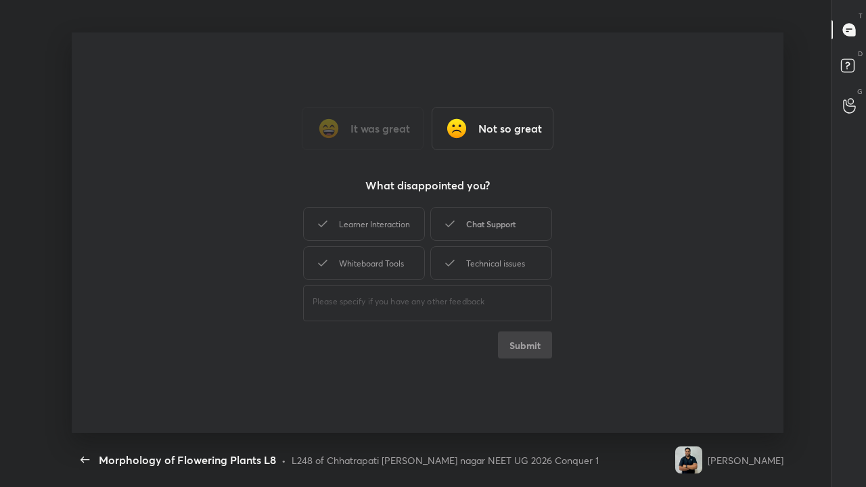
click at [478, 227] on div "Chat Support" at bounding box center [491, 224] width 122 height 34
click at [527, 343] on button "Submit" at bounding box center [525, 345] width 54 height 27
